Goal: Complete application form

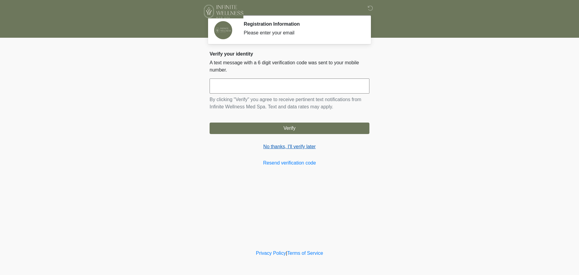
click at [292, 148] on link "No thanks, I'll verify later" at bounding box center [289, 146] width 160 height 7
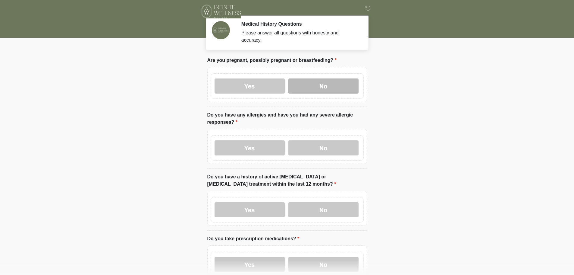
click at [309, 78] on label "No" at bounding box center [323, 85] width 70 height 15
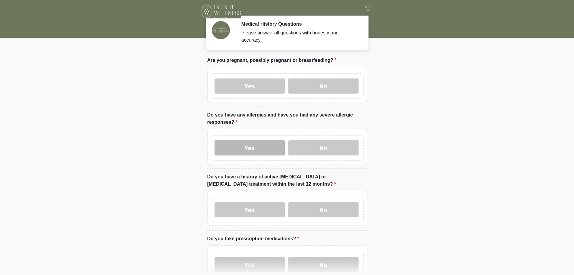
click at [271, 140] on label "Yes" at bounding box center [250, 147] width 70 height 15
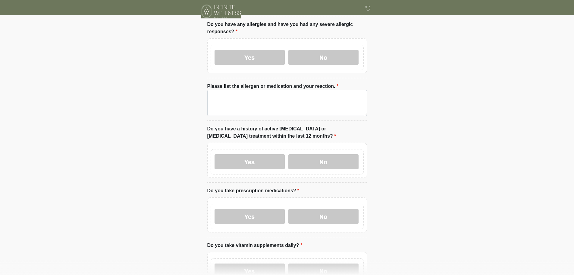
scroll to position [121, 0]
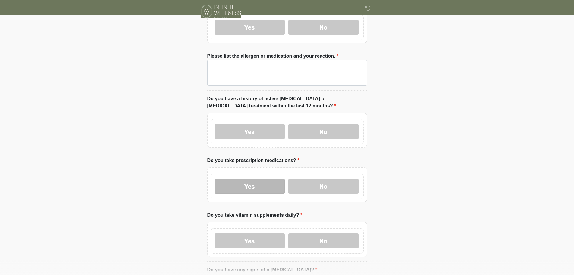
click at [259, 181] on label "Yes" at bounding box center [250, 185] width 70 height 15
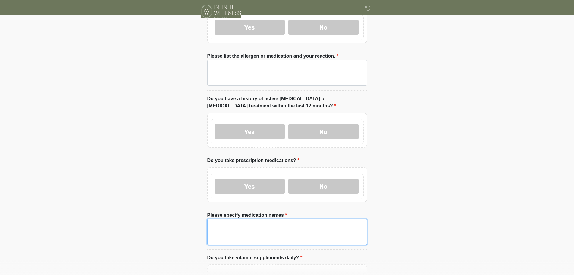
click at [246, 220] on textarea "Please specify medication names" at bounding box center [287, 232] width 160 height 26
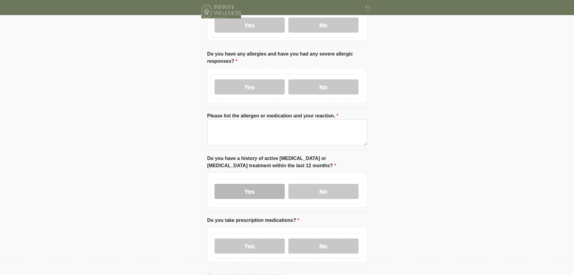
scroll to position [60, 0]
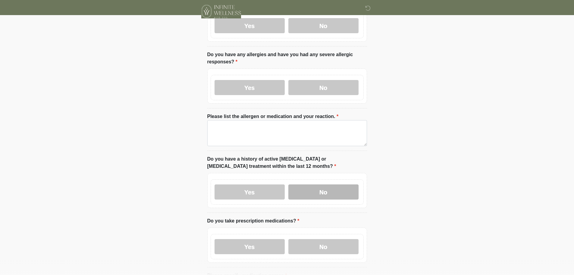
click at [320, 185] on label "No" at bounding box center [323, 191] width 70 height 15
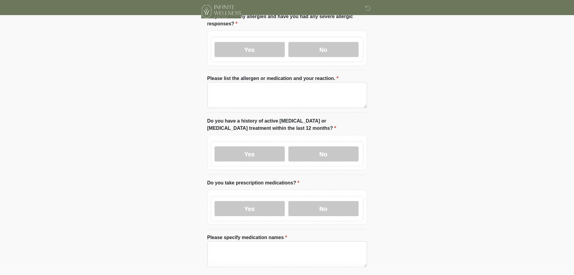
scroll to position [151, 0]
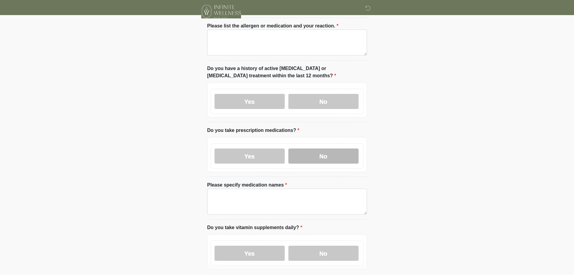
click at [312, 155] on label "No" at bounding box center [323, 155] width 70 height 15
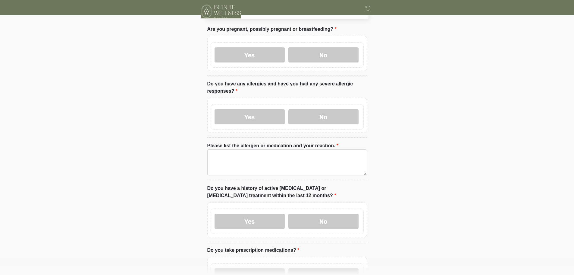
scroll to position [30, 0]
click at [305, 110] on label "No" at bounding box center [323, 117] width 70 height 15
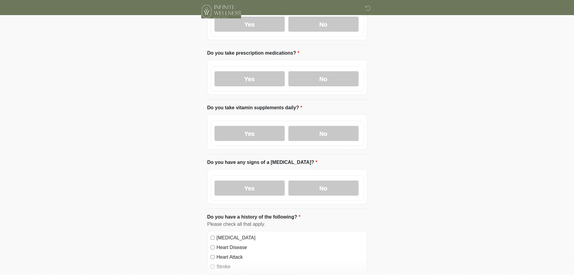
scroll to position [151, 0]
